Goal: Understand process/instructions

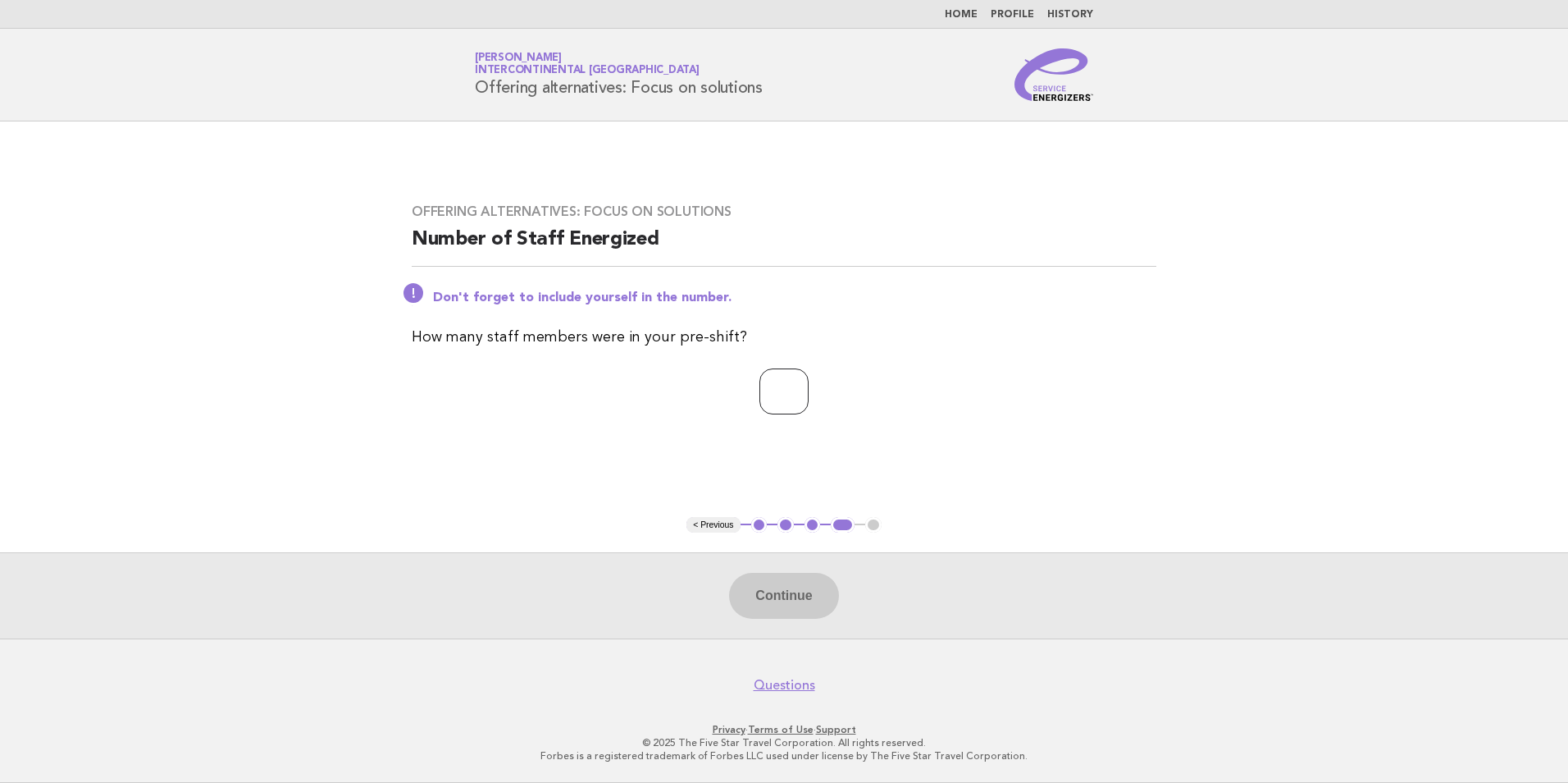
click at [798, 396] on input "number" at bounding box center [784, 391] width 50 height 46
type input "**"
click at [795, 595] on button "Continue" at bounding box center [784, 595] width 109 height 46
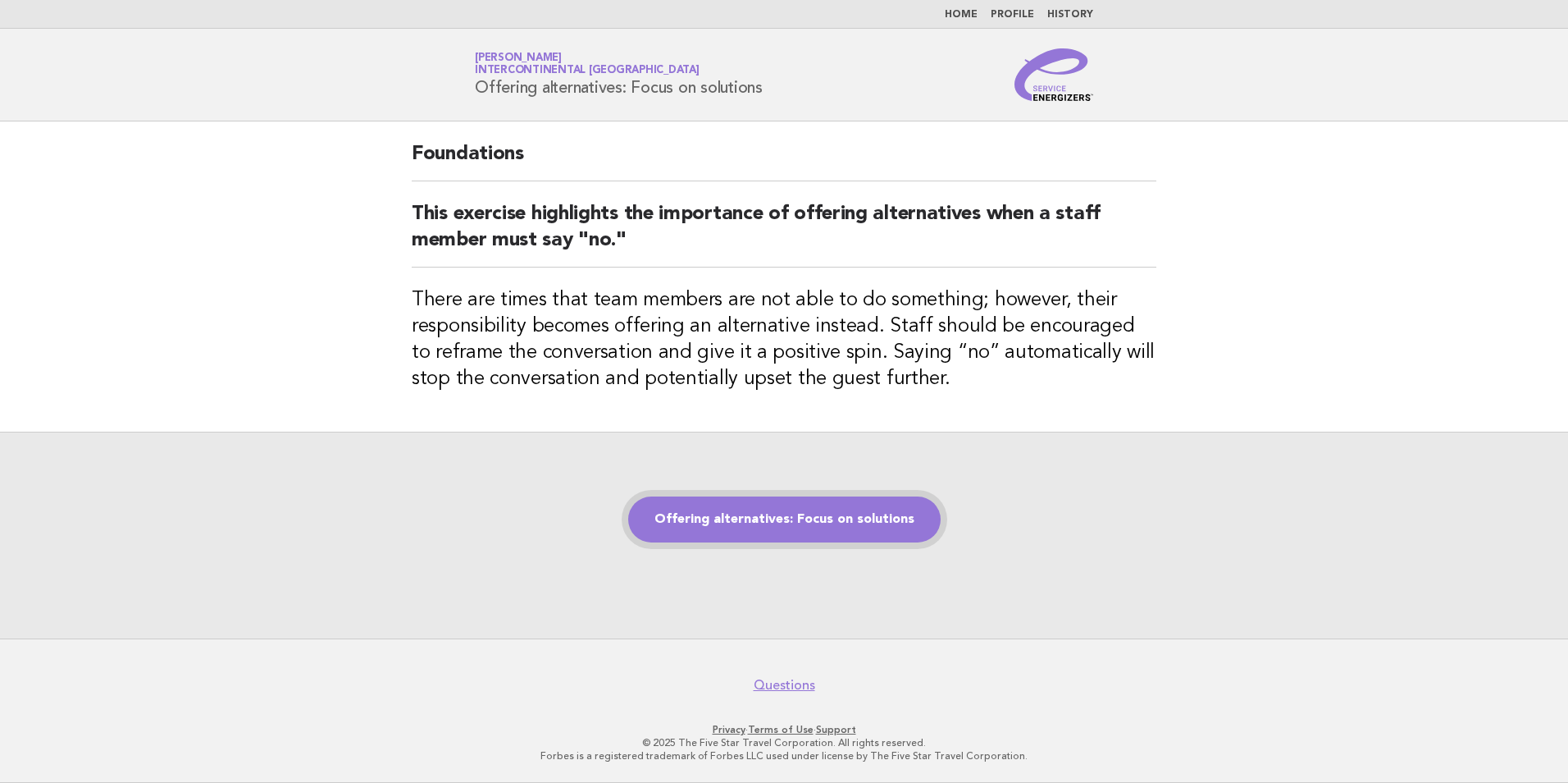
click at [828, 522] on link "Offering alternatives: Focus on solutions" at bounding box center [784, 519] width 312 height 46
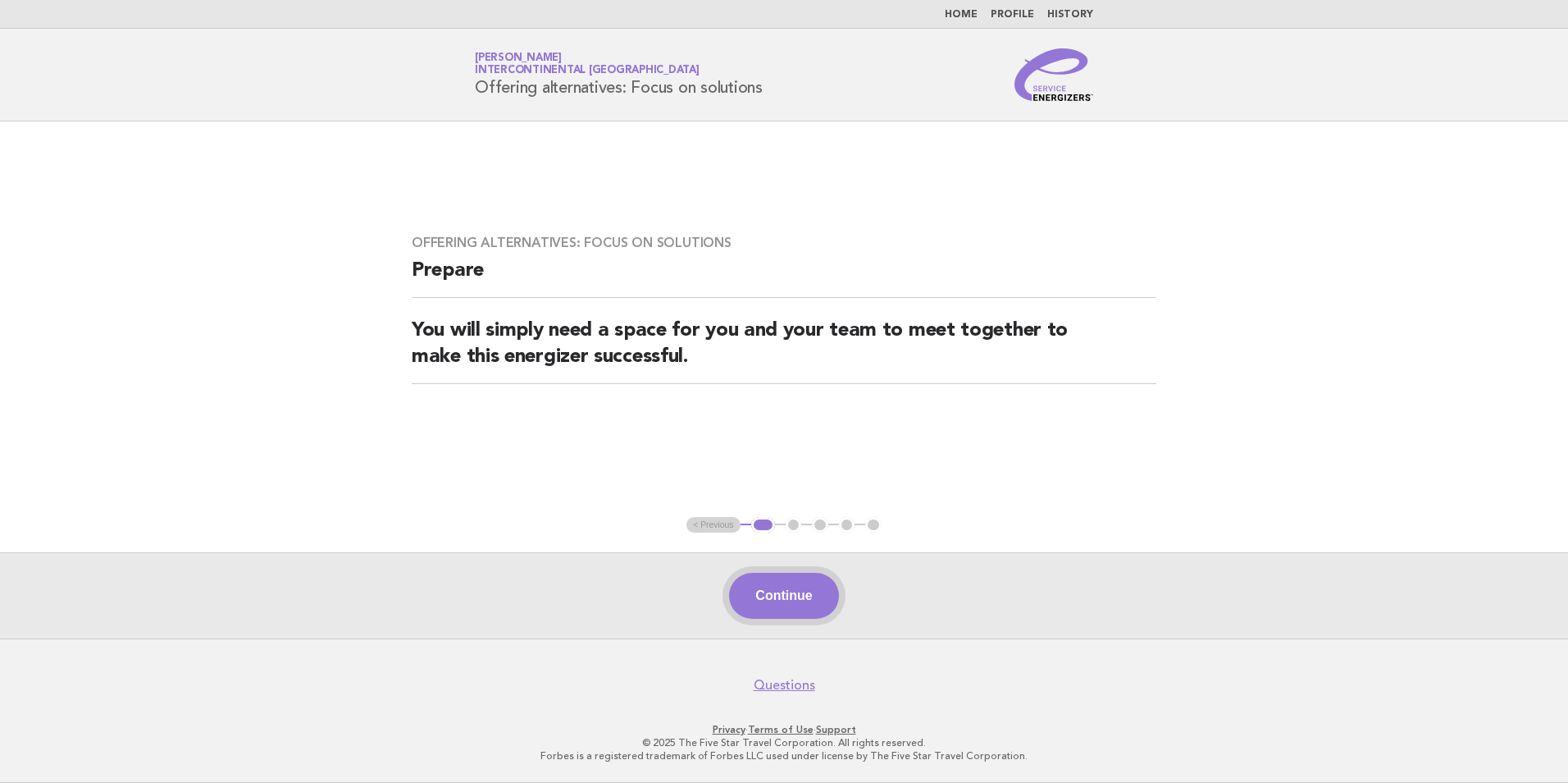
click at [793, 591] on button "Continue" at bounding box center [784, 595] width 109 height 46
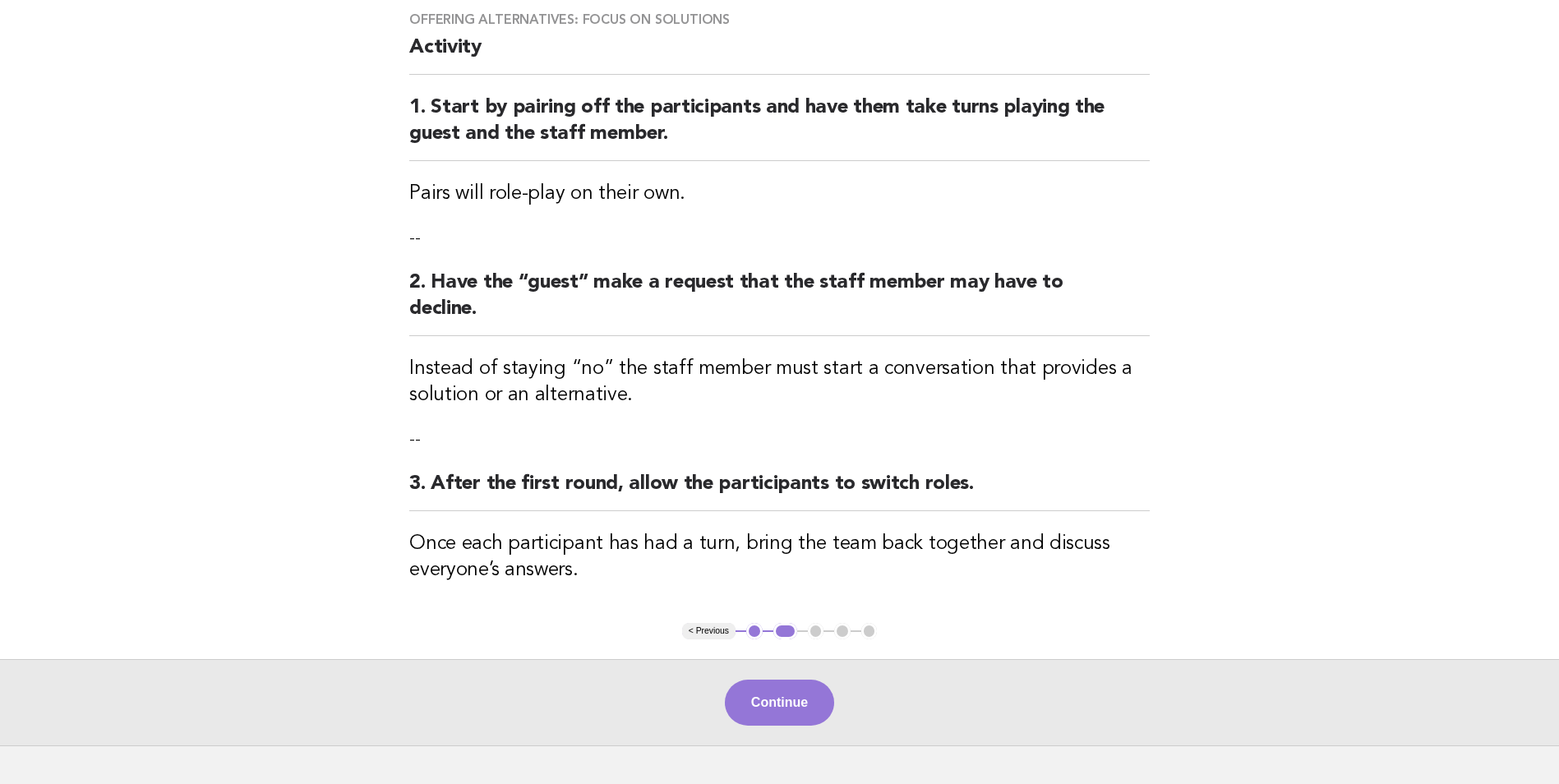
scroll to position [235, 0]
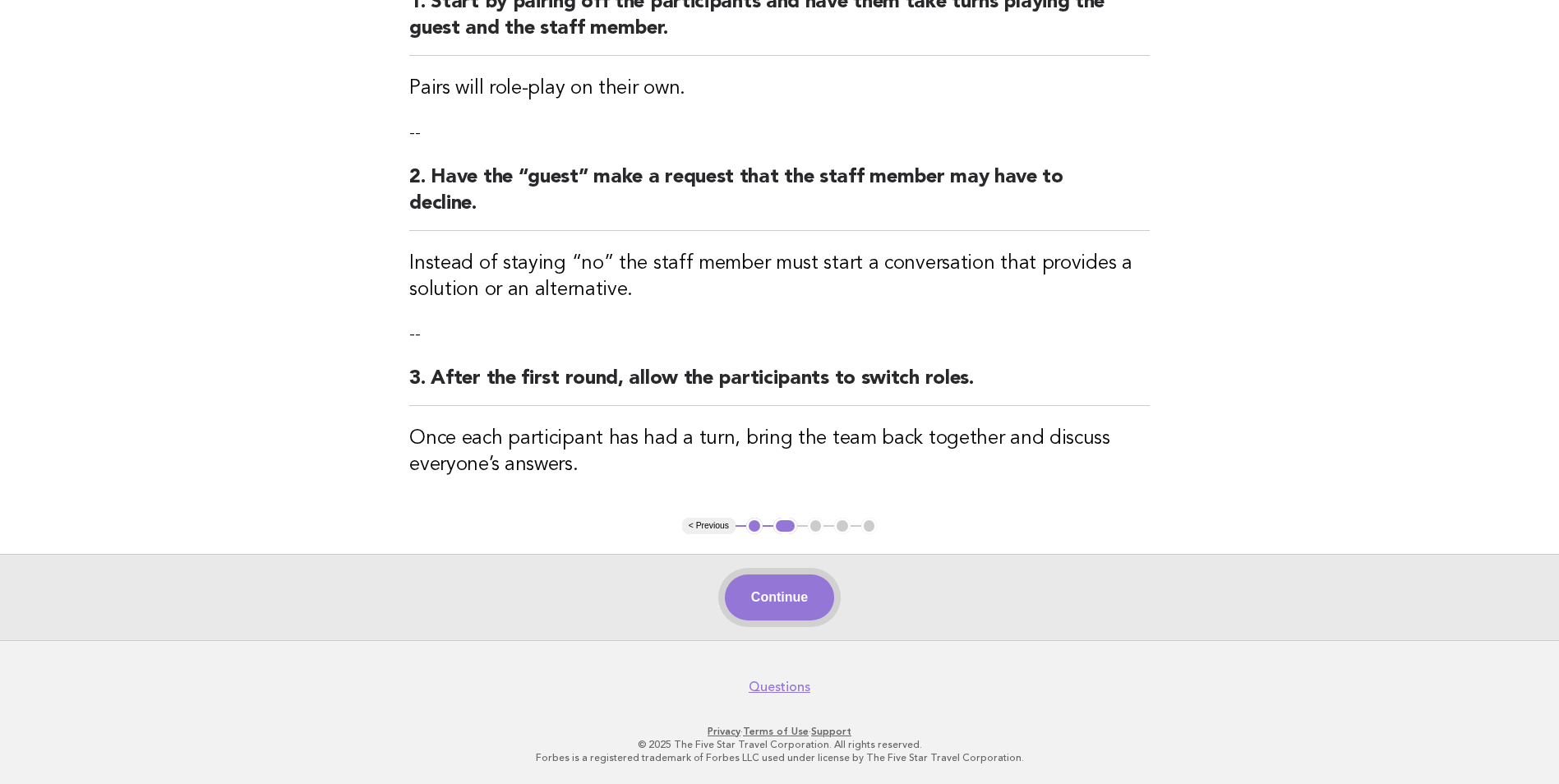
click at [799, 593] on button "Continue" at bounding box center [780, 597] width 109 height 46
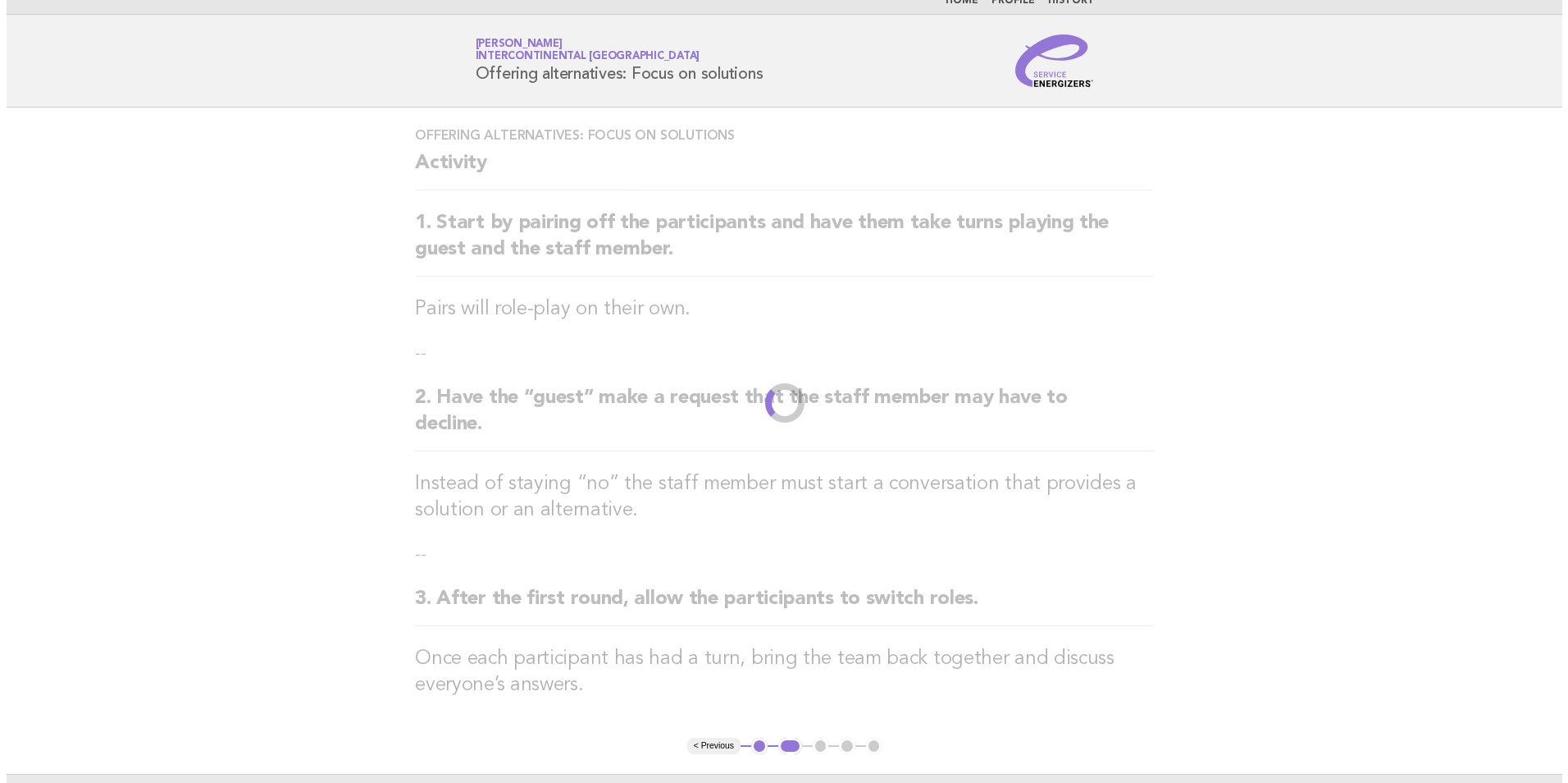
scroll to position [0, 0]
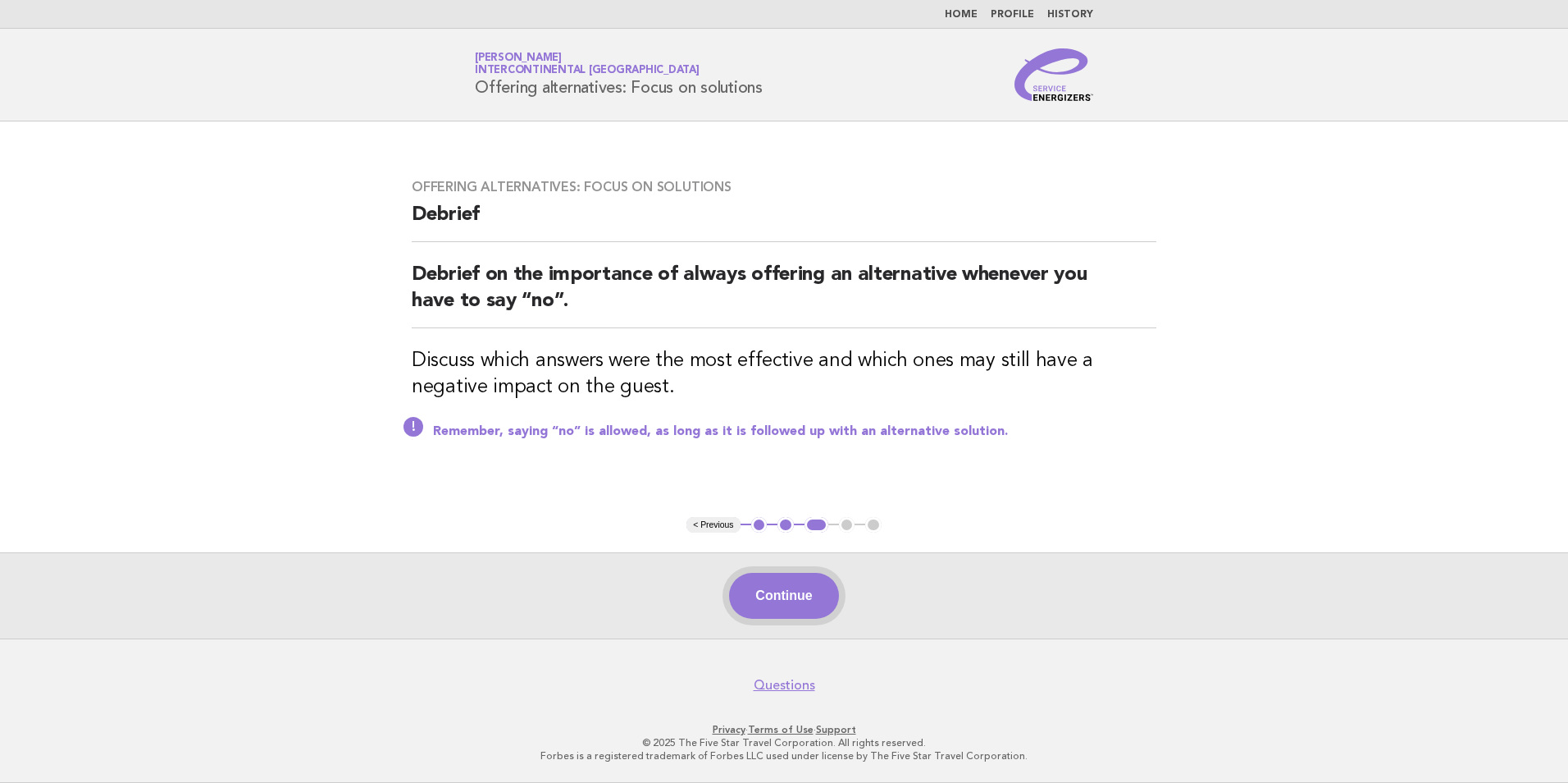
click at [787, 593] on button "Continue" at bounding box center [784, 595] width 109 height 46
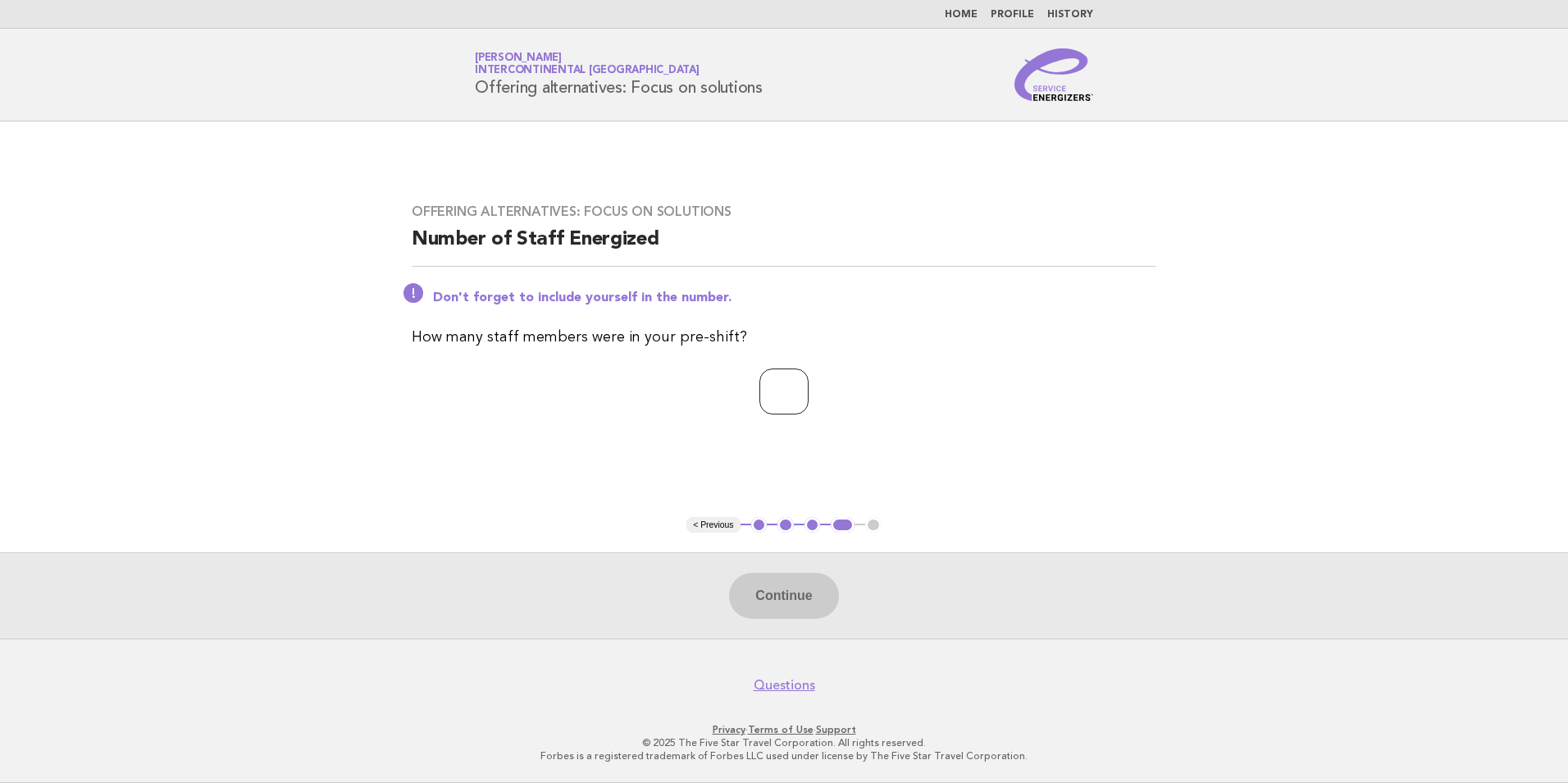
click at [780, 384] on input "number" at bounding box center [784, 391] width 50 height 46
type input "**"
click at [793, 587] on button "Continue" at bounding box center [784, 595] width 109 height 46
